Goal: Task Accomplishment & Management: Use online tool/utility

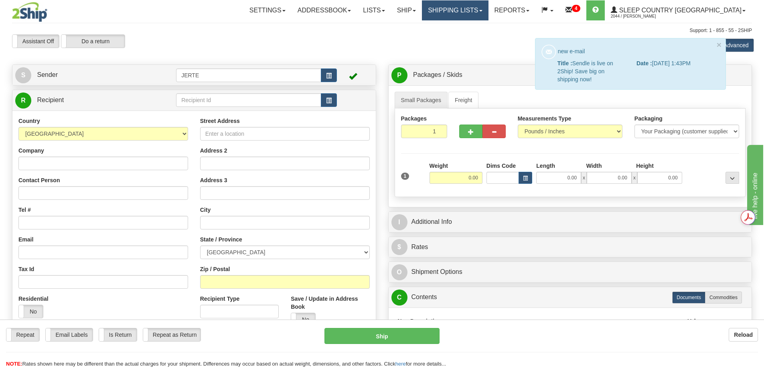
click at [485, 11] on link "Shipping lists" at bounding box center [455, 10] width 66 height 20
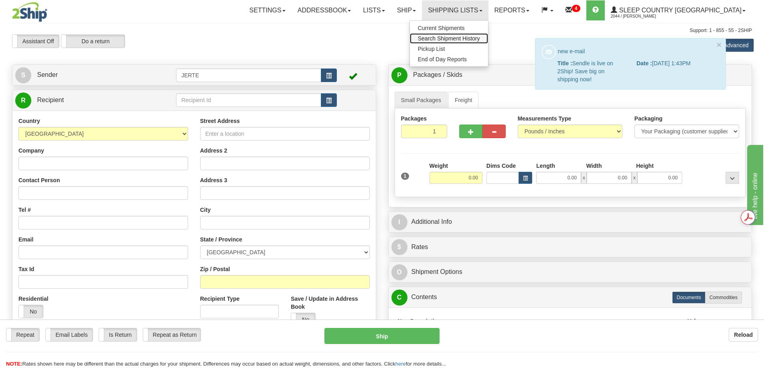
click at [479, 36] on span "Search Shipment History" at bounding box center [449, 38] width 62 height 6
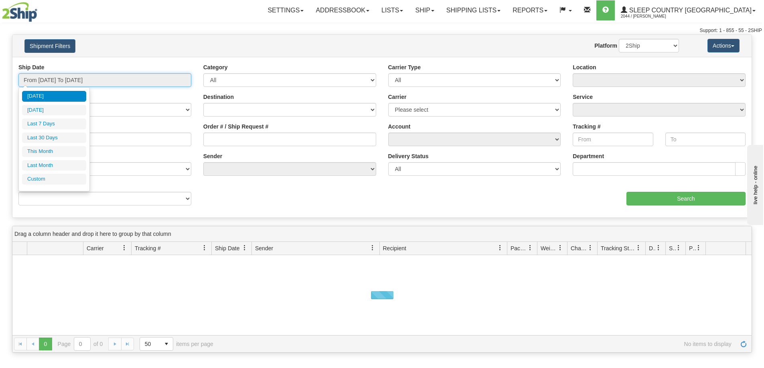
click at [73, 81] on input "From [DATE] To [DATE]" at bounding box center [104, 80] width 173 height 14
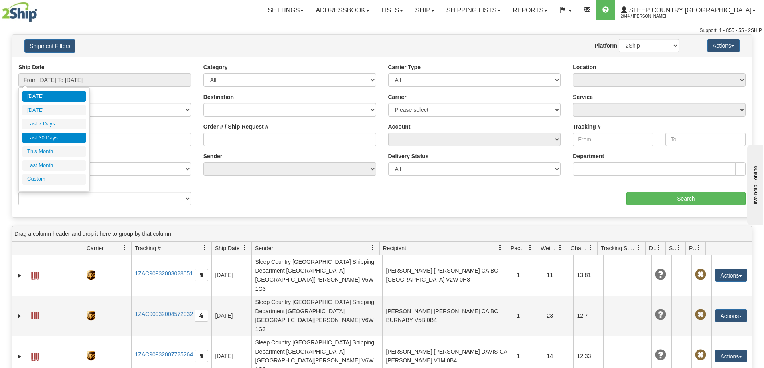
click at [43, 139] on li "Last 30 Days" at bounding box center [54, 138] width 64 height 11
type input "From 09/16/2025 To 10/15/2025"
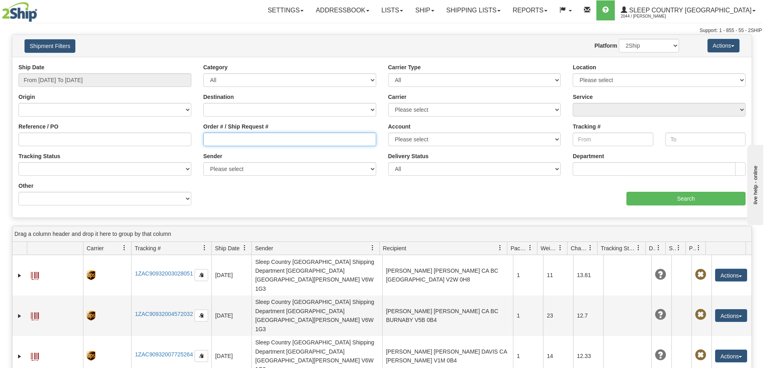
click at [218, 143] on input "Order # / Ship Request #" at bounding box center [289, 140] width 173 height 14
paste input "9000I101994"
click at [206, 141] on input "9000I101994" at bounding box center [289, 140] width 173 height 14
type input "9000I101994"
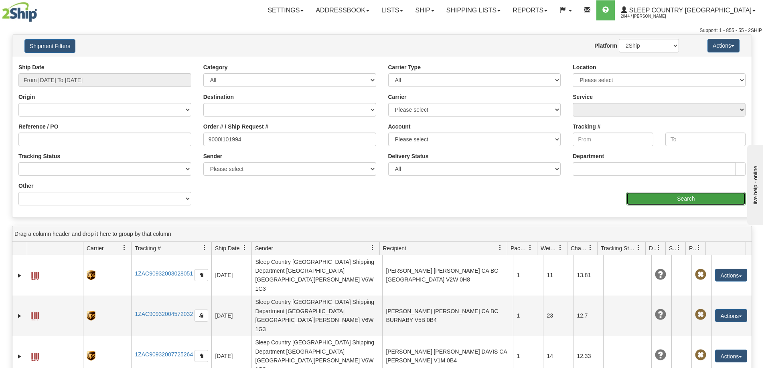
click at [670, 197] on input "Search" at bounding box center [685, 199] width 119 height 14
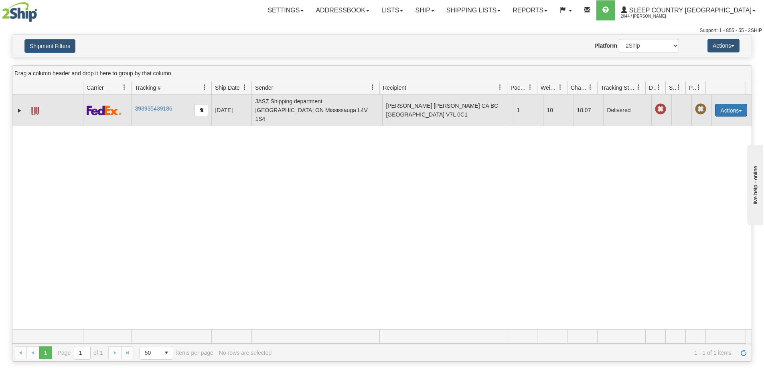
click at [738, 110] on span "button" at bounding box center [739, 111] width 3 height 2
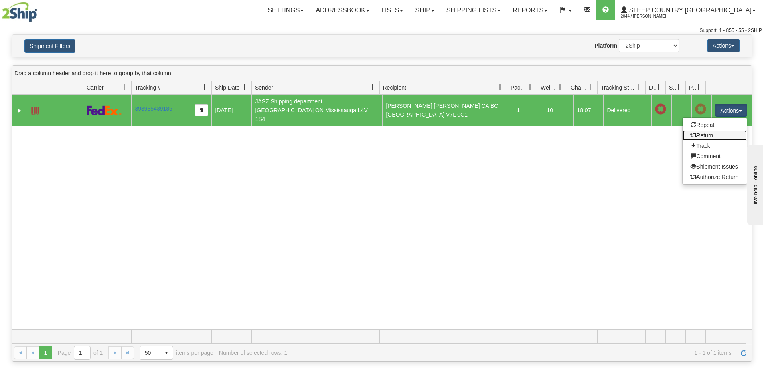
click at [704, 130] on link "Return" at bounding box center [714, 135] width 64 height 10
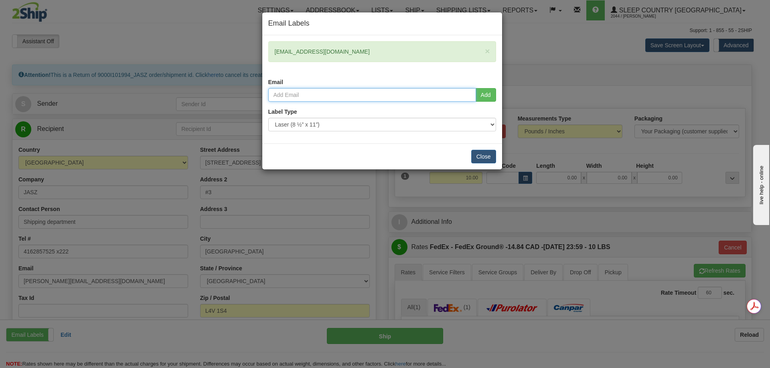
click at [333, 97] on input "email" at bounding box center [372, 95] width 208 height 14
click at [326, 93] on input "email" at bounding box center [372, 95] width 208 height 14
click at [324, 72] on div "× trevorhodgins92@gmail.com Email" at bounding box center [382, 64] width 240 height 47
click at [290, 94] on input "email" at bounding box center [372, 95] width 208 height 14
paste input "trevorhodgins92@gmail.com"
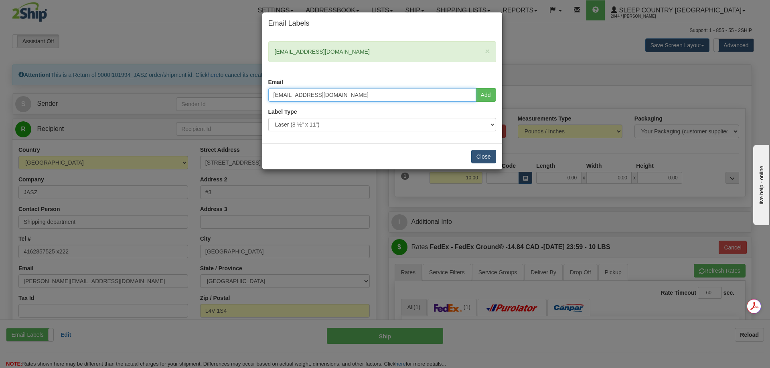
type input "trevorhodgins92@gmail.com"
click at [485, 158] on button "Close" at bounding box center [483, 157] width 25 height 14
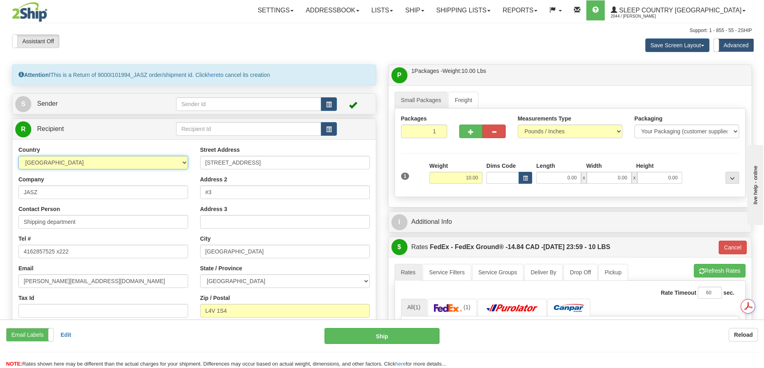
click at [183, 162] on select "AFGHANISTAN ALAND ISLANDS ALBANIA ALGERIA AMERICAN SAMOA ANDORRA ANGOLA ANGUILL…" at bounding box center [103, 163] width 170 height 14
click at [59, 194] on input "JASZ" at bounding box center [103, 193] width 170 height 14
type input "J"
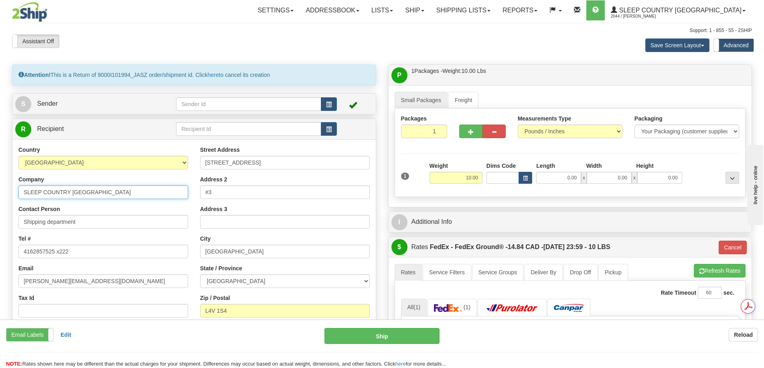
type input "SLEEP COUNTRY CANADA"
click at [273, 167] on input "6845 Rexwood rd" at bounding box center [285, 163] width 170 height 14
click at [87, 191] on input "SLEEP COUNTRY CANADA" at bounding box center [103, 193] width 170 height 14
click at [106, 189] on input "SLEEP COUNTRY CANADA" at bounding box center [103, 193] width 170 height 14
click at [108, 188] on input "SLEEP COUNTRY CANADA" at bounding box center [103, 193] width 170 height 14
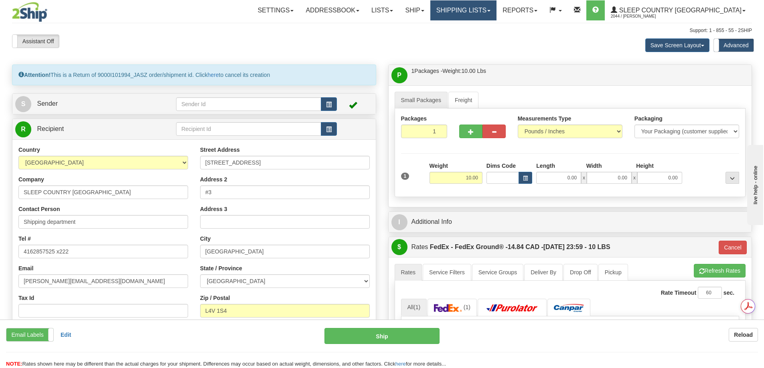
click at [496, 8] on link "Shipping lists" at bounding box center [463, 10] width 66 height 20
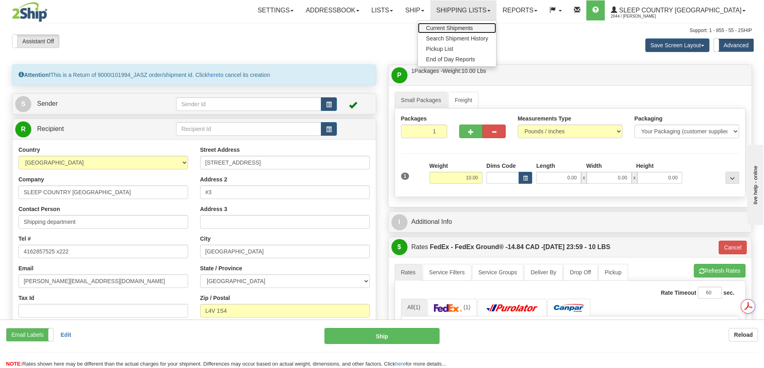
click at [473, 25] on span "Current Shipments" at bounding box center [449, 28] width 47 height 6
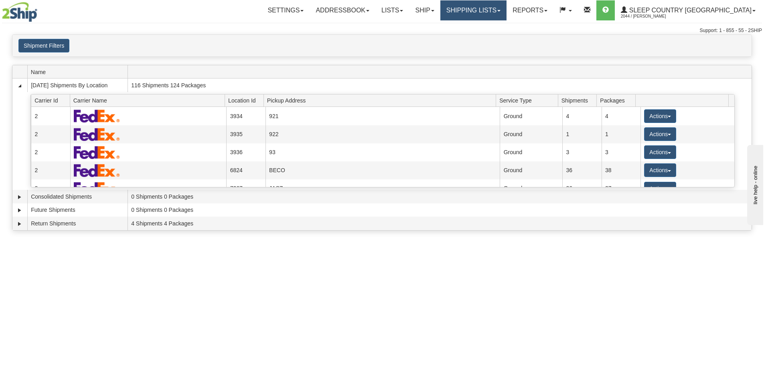
click at [504, 10] on link "Shipping lists" at bounding box center [473, 10] width 66 height 20
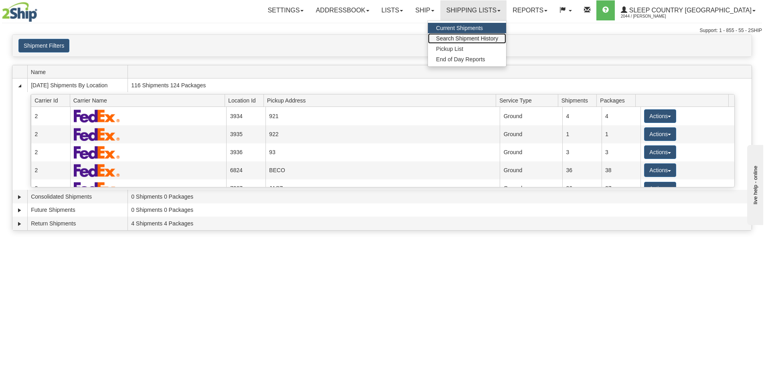
click at [498, 36] on span "Search Shipment History" at bounding box center [467, 38] width 62 height 6
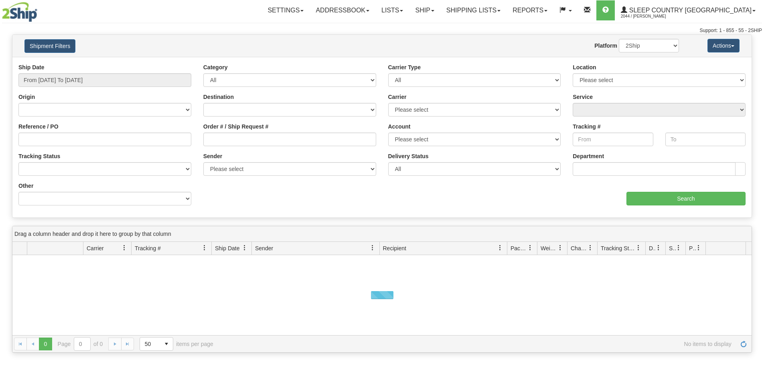
click at [56, 48] on button "Shipment Filters" at bounding box center [49, 46] width 51 height 14
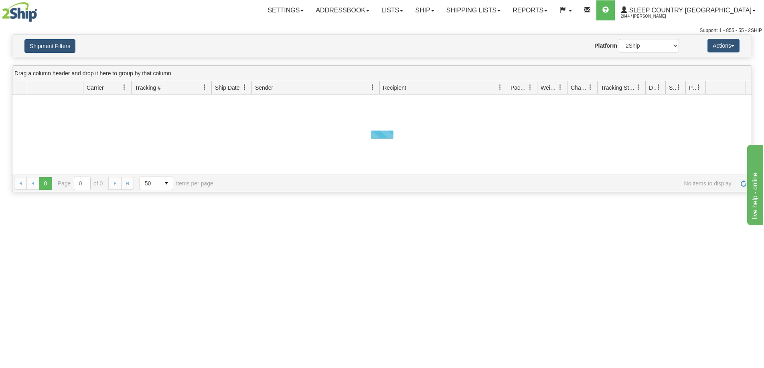
click at [62, 46] on button "Shipment Filters" at bounding box center [49, 46] width 51 height 14
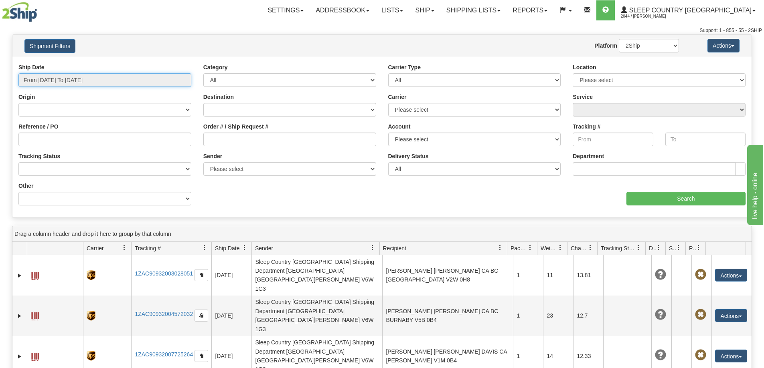
click at [66, 79] on input "From [DATE] To [DATE]" at bounding box center [104, 80] width 173 height 14
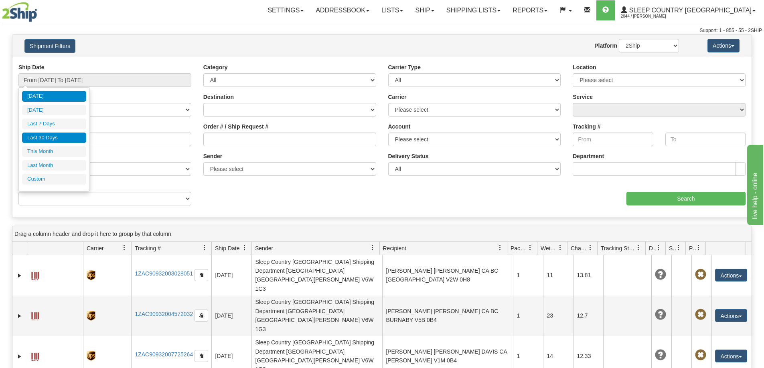
click at [51, 137] on li "Last 30 Days" at bounding box center [54, 138] width 64 height 11
type input "From [DATE] To [DATE]"
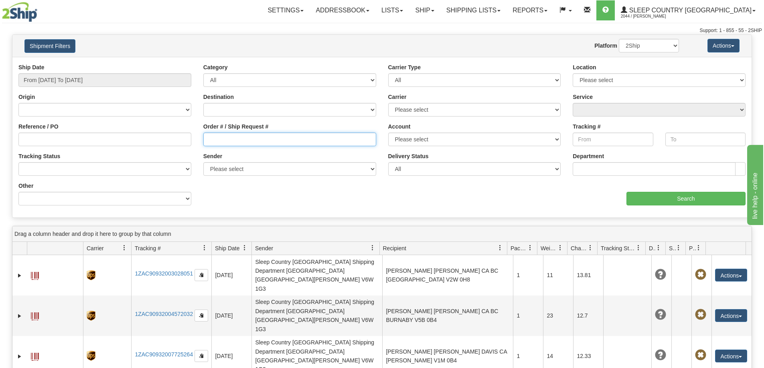
click at [210, 139] on input "Order # / Ship Request #" at bounding box center [289, 140] width 173 height 14
paste input "9000I161423"
click at [208, 138] on input "9000I161423" at bounding box center [289, 140] width 173 height 14
type input "9000I161423"
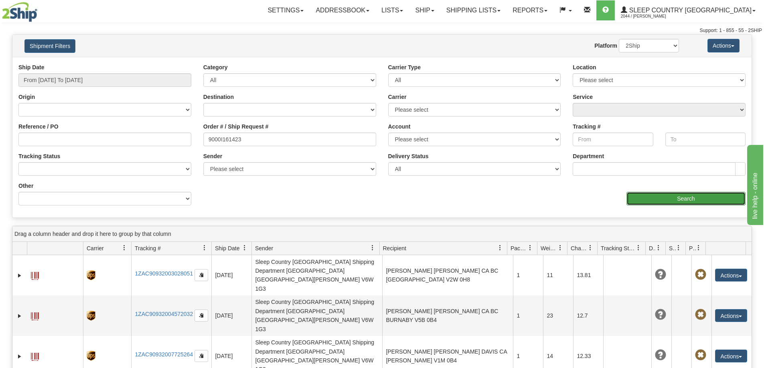
click at [684, 198] on input "Search" at bounding box center [685, 199] width 119 height 14
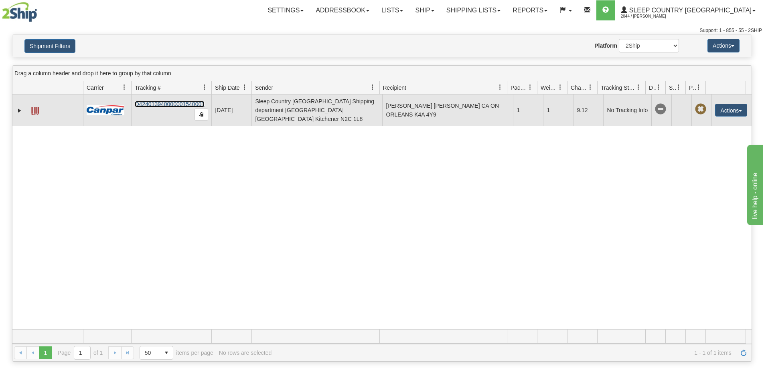
click at [169, 101] on link "D424013940000001540001" at bounding box center [170, 104] width 70 height 6
